Goal: Information Seeking & Learning: Check status

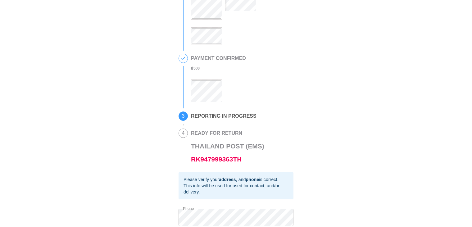
scroll to position [93, 0]
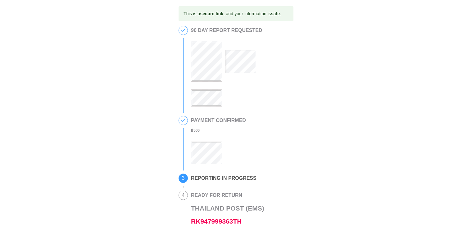
scroll to position [31, 0]
